Goal: Use online tool/utility: Utilize a website feature to perform a specific function

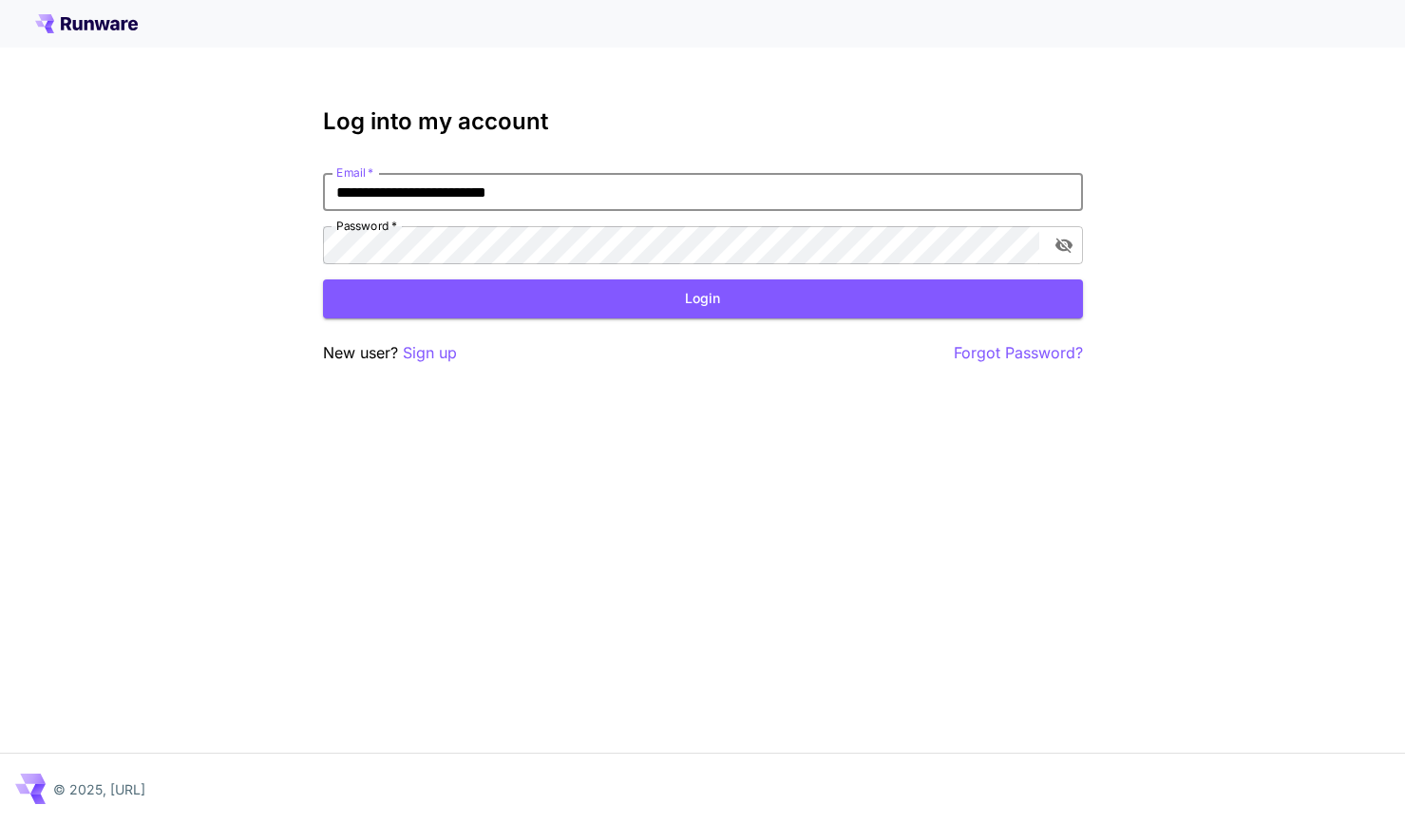
type input "**********"
click at [729, 303] on button "Login" at bounding box center [703, 298] width 760 height 39
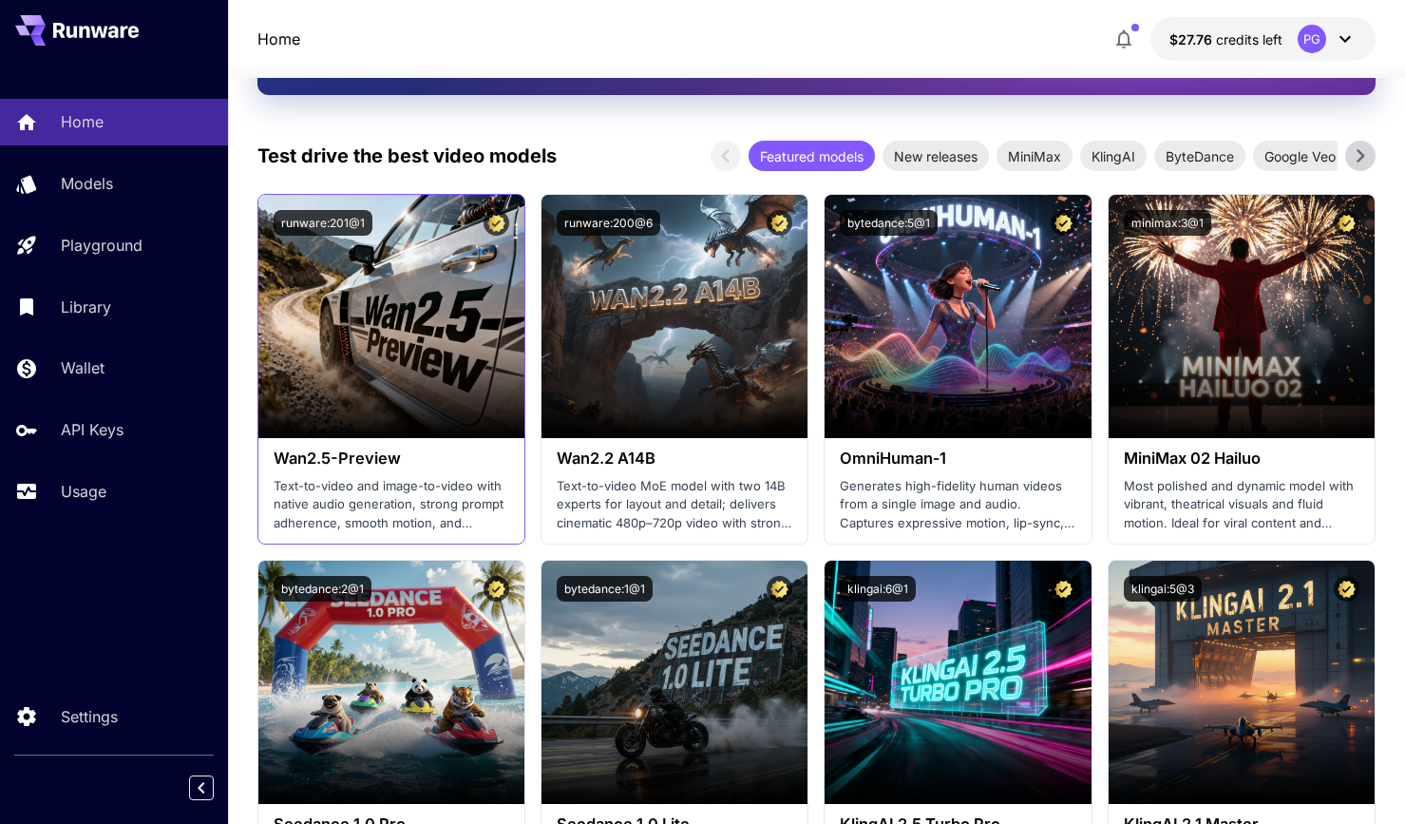
scroll to position [335, 0]
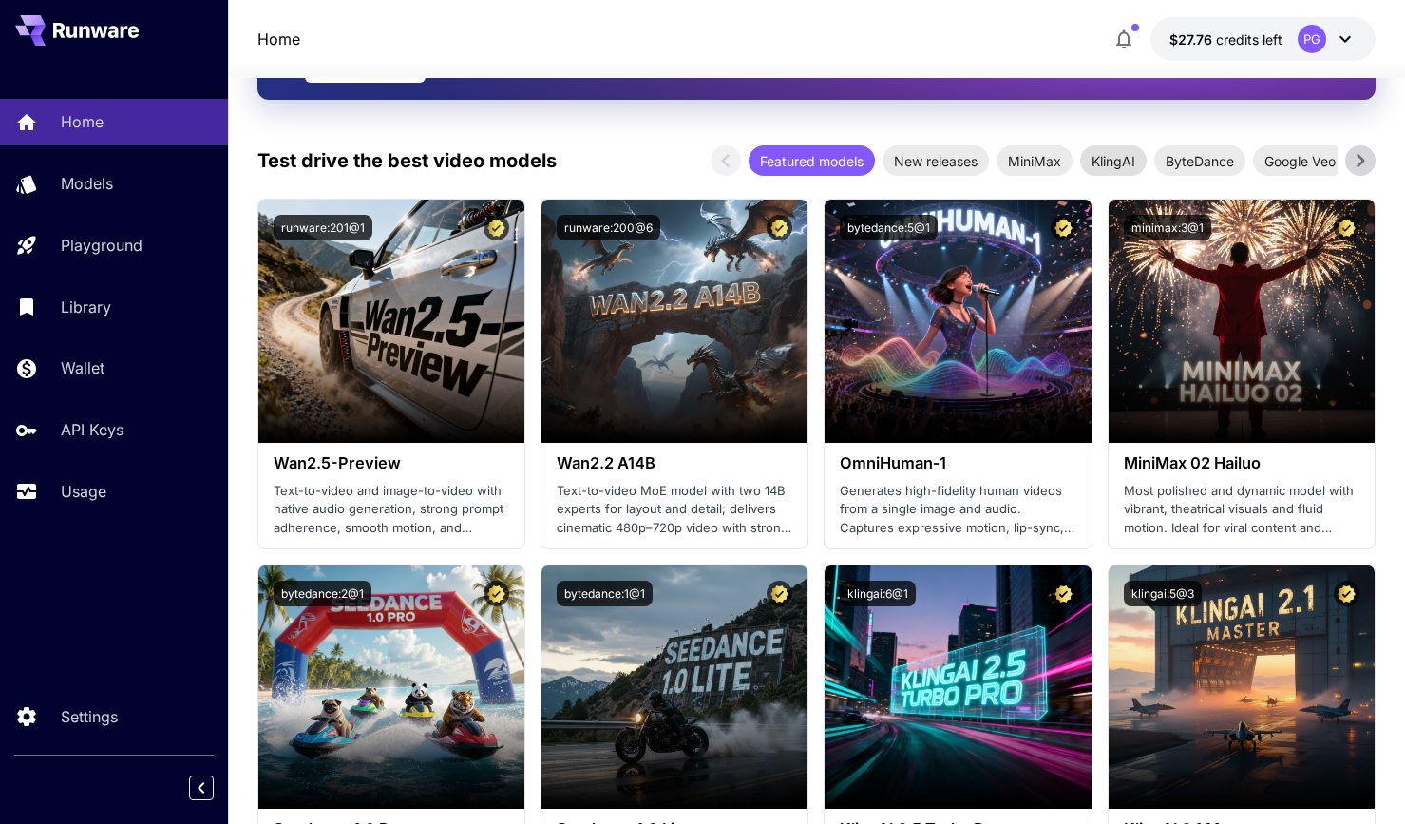
click at [1126, 160] on span "KlingAI" at bounding box center [1113, 161] width 67 height 20
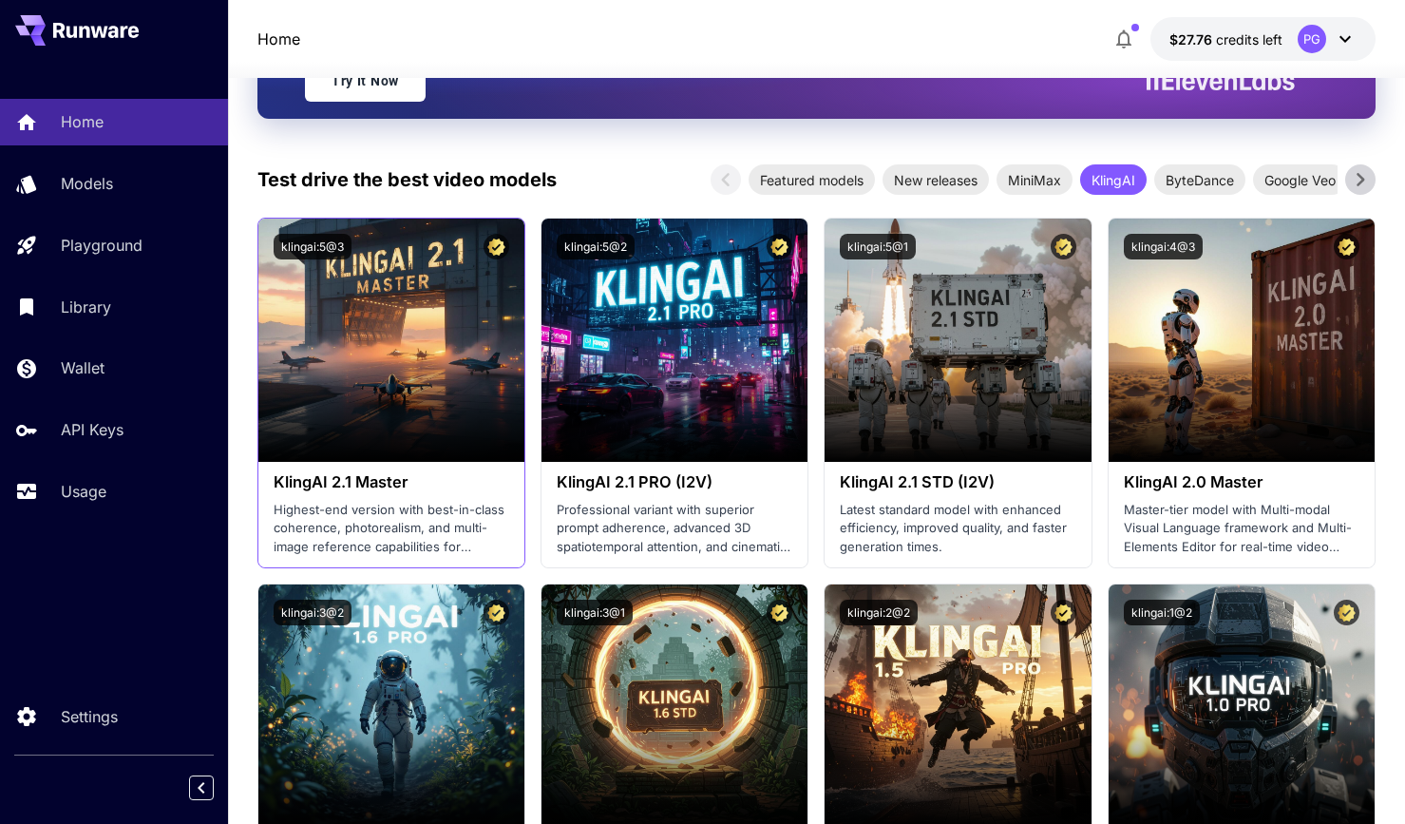
scroll to position [308, 0]
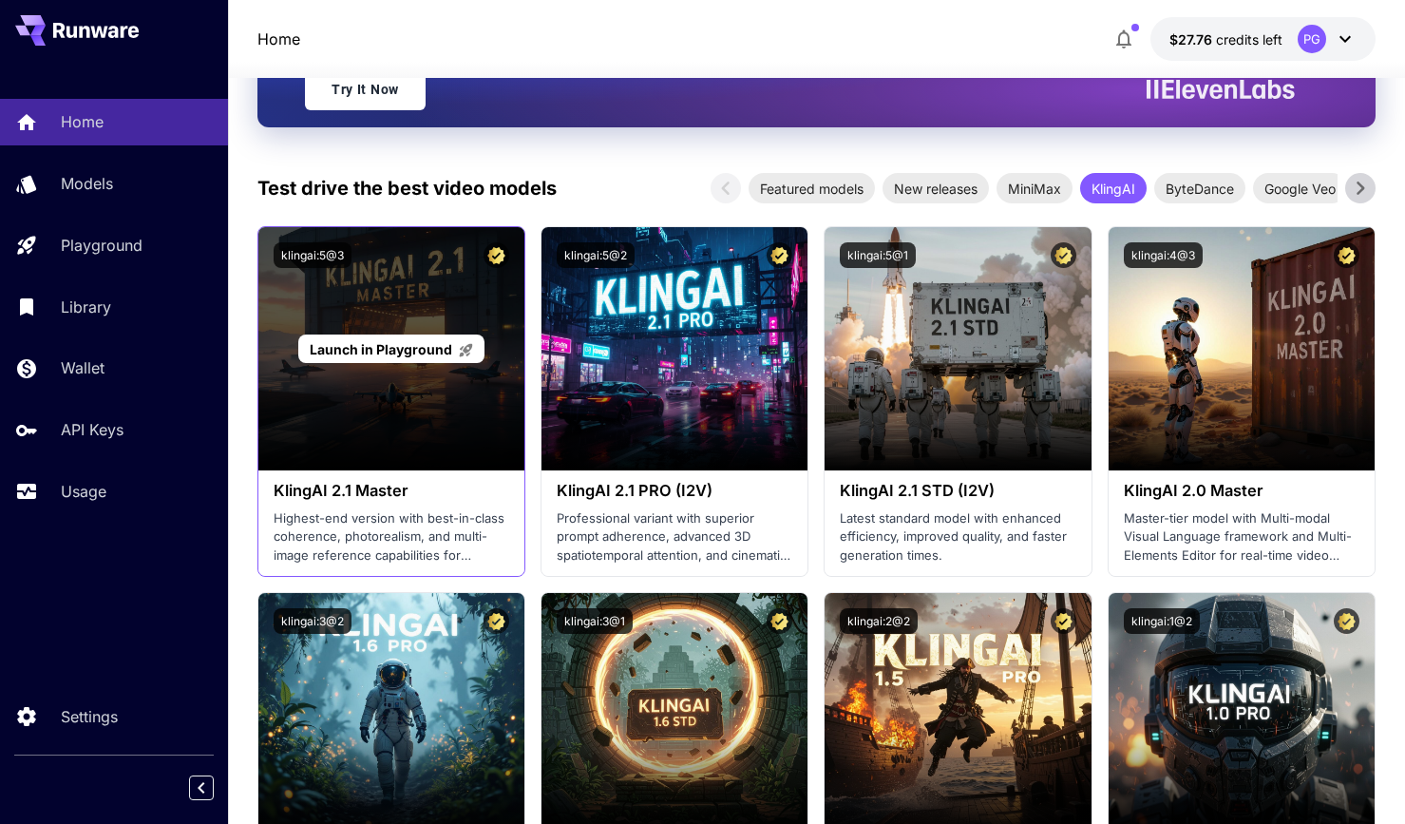
click at [433, 342] on span "Launch in Playground" at bounding box center [381, 349] width 143 height 16
